Goal: Task Accomplishment & Management: Manage account settings

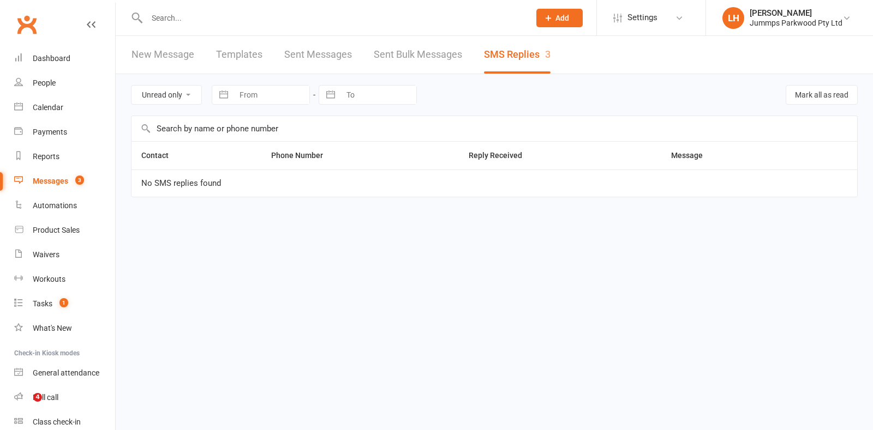
select select "unread_only"
click at [175, 17] on input "text" at bounding box center [332, 17] width 379 height 15
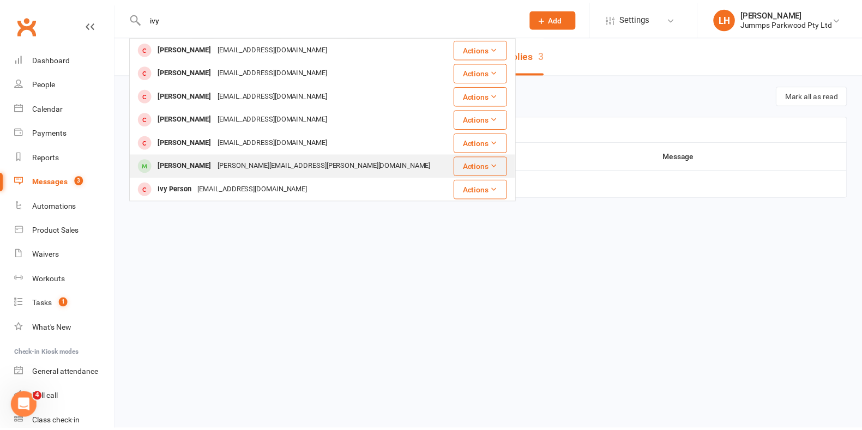
scroll to position [272, 0]
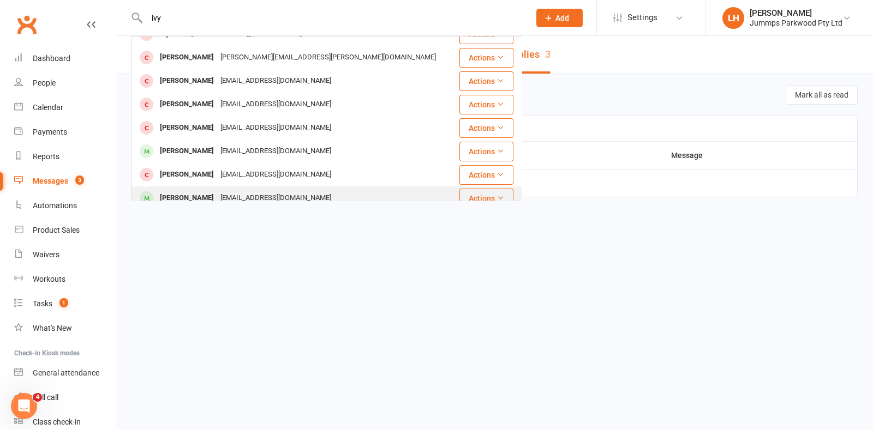
type input "ivy"
click at [234, 189] on div "[PERSON_NAME] [EMAIL_ADDRESS][DOMAIN_NAME]" at bounding box center [293, 198] width 323 height 22
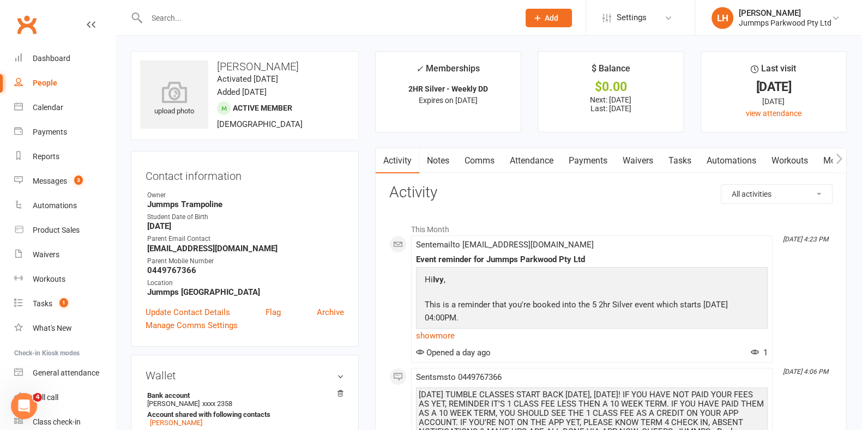
click at [592, 152] on link "Payments" at bounding box center [588, 160] width 54 height 25
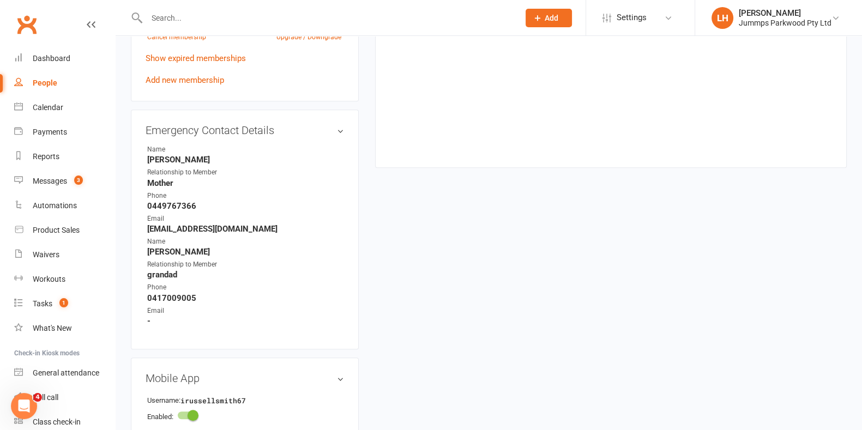
scroll to position [477, 0]
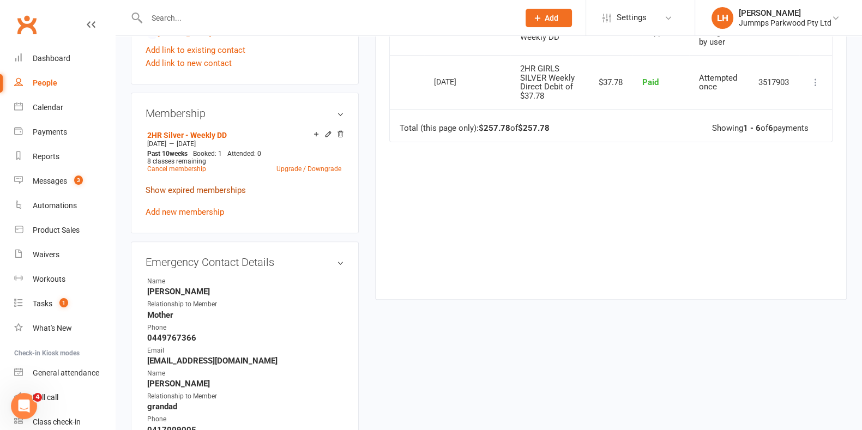
click at [214, 194] on link "Show expired memberships" at bounding box center [196, 190] width 100 height 10
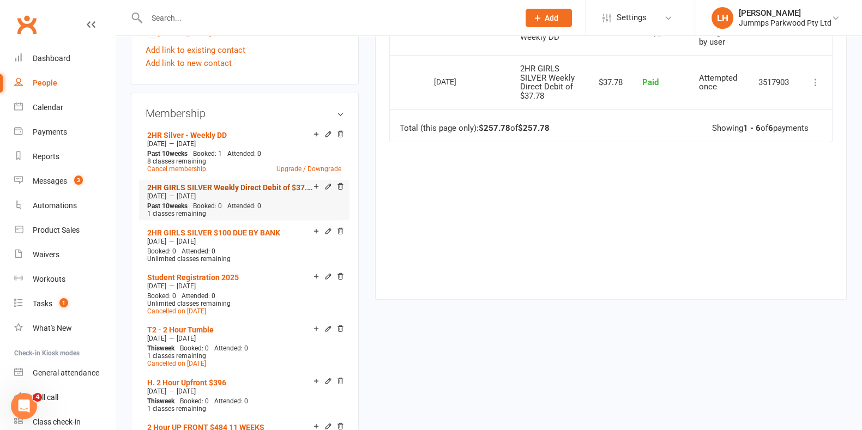
click at [264, 189] on link "2HR GIRLS SILVER Weekly Direct Debit of $37.78" at bounding box center [230, 187] width 166 height 9
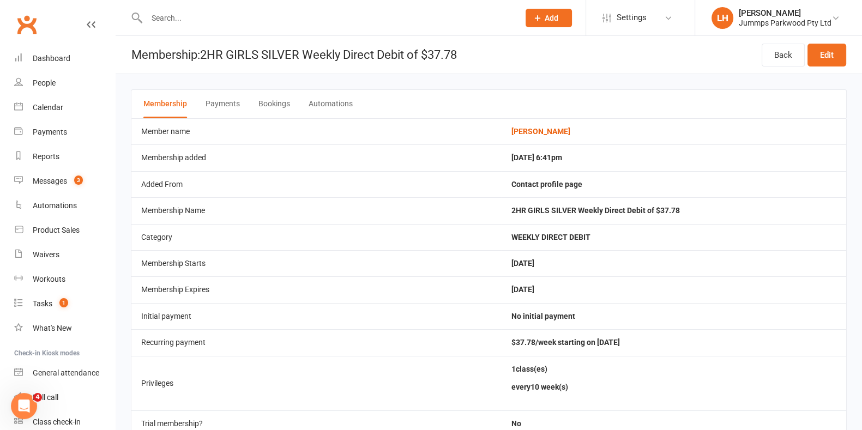
click at [226, 99] on button "Payments" at bounding box center [223, 104] width 34 height 28
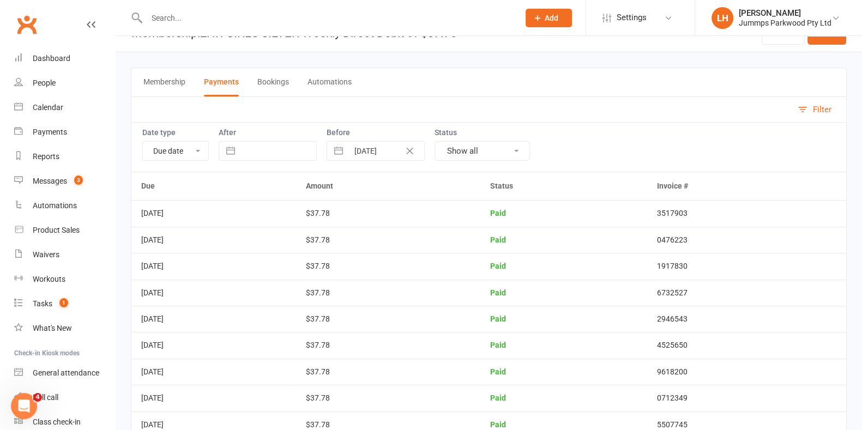
scroll to position [59, 0]
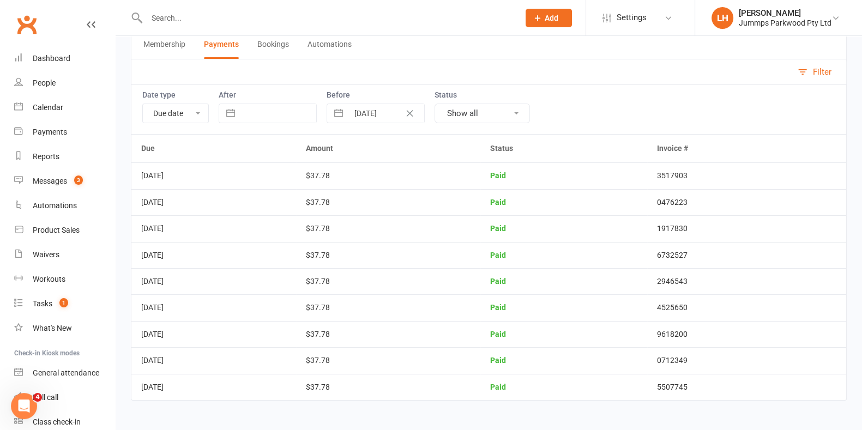
click at [172, 43] on button "Membership" at bounding box center [164, 45] width 42 height 28
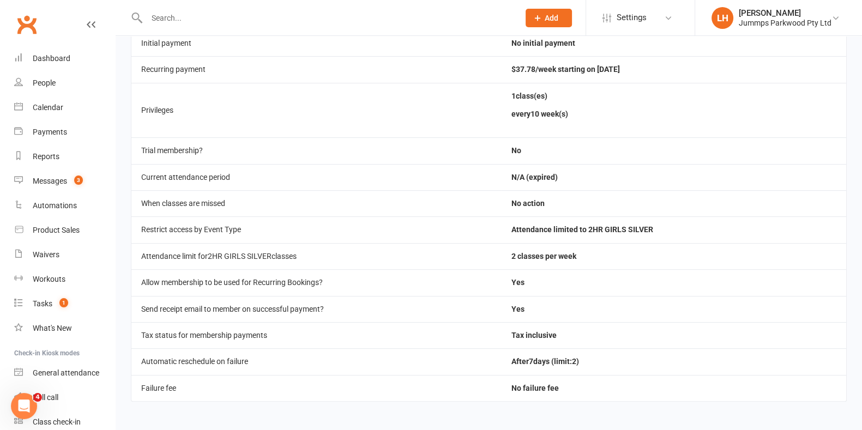
scroll to position [0, 0]
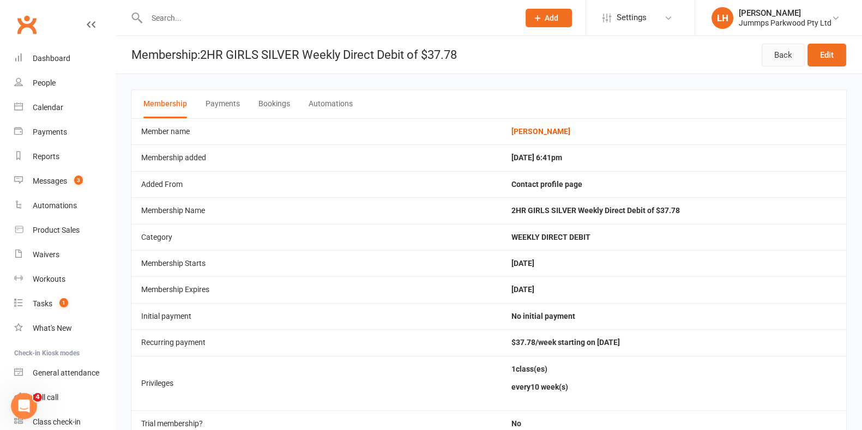
click at [779, 46] on link "Back" at bounding box center [783, 55] width 43 height 23
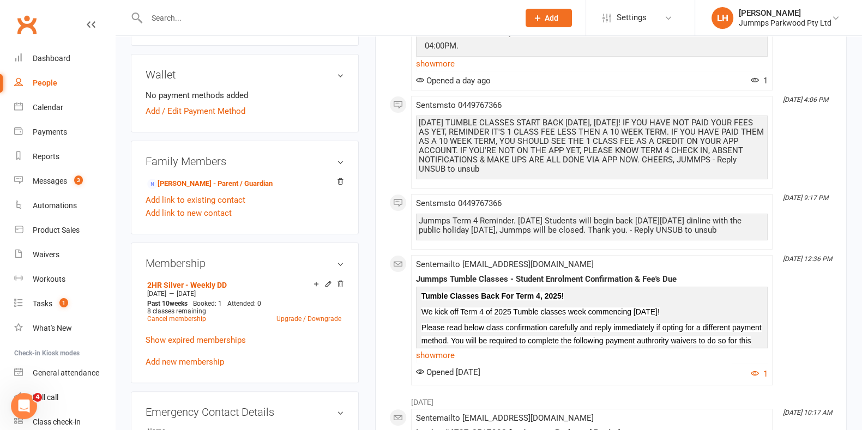
scroll to position [303, 0]
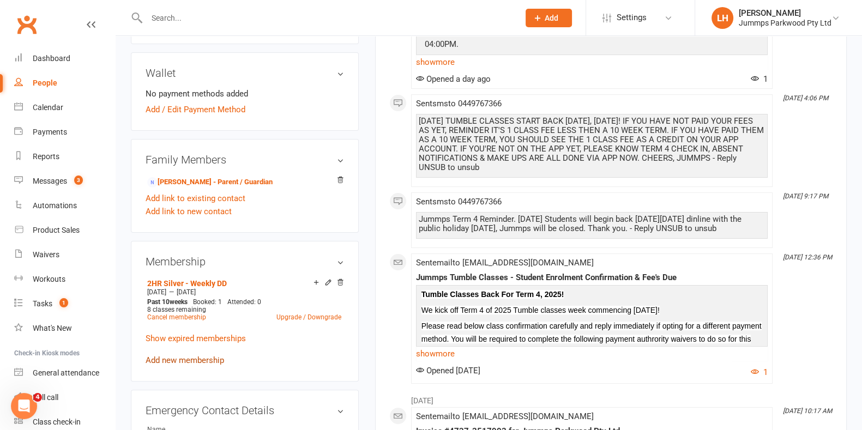
click at [208, 364] on link "Add new membership" at bounding box center [185, 361] width 79 height 10
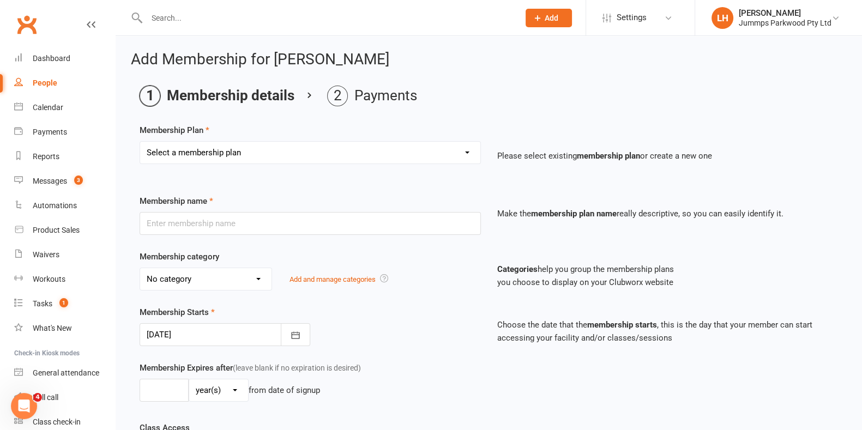
click at [428, 158] on select "Select a membership plan Create new Membership Plan Student Registration Fee - …" at bounding box center [310, 153] width 340 height 22
